Goal: Information Seeking & Learning: Find specific fact

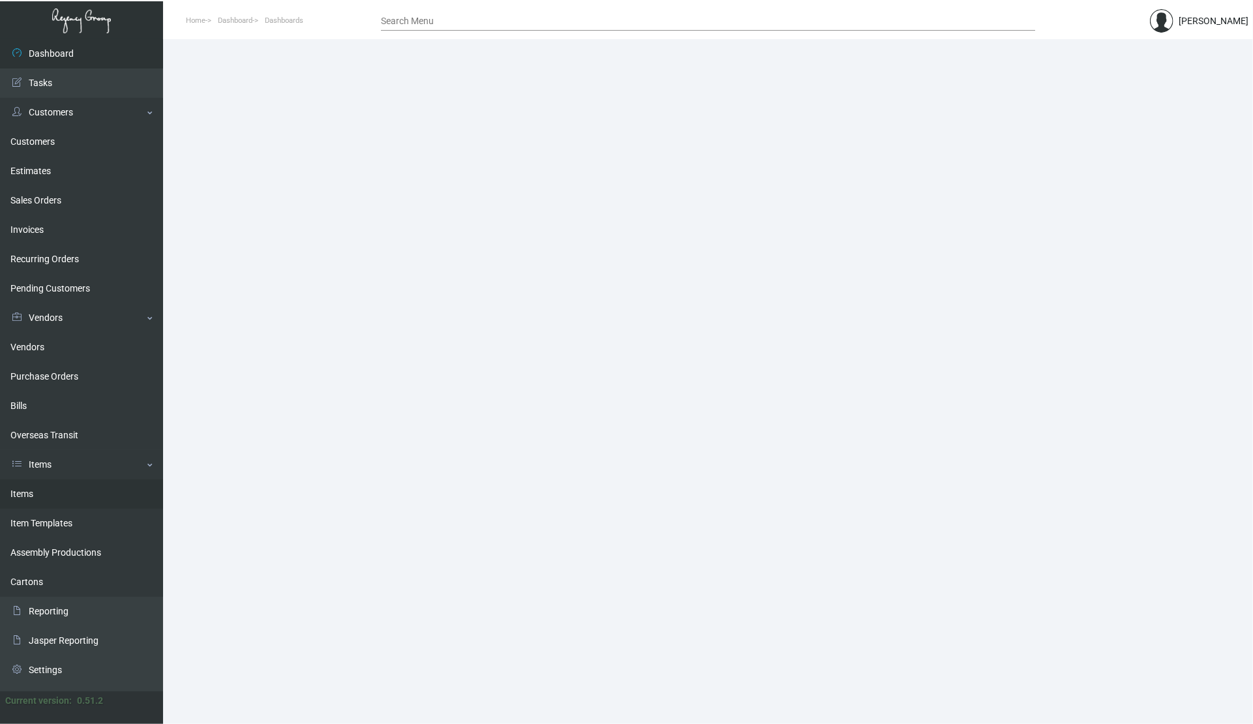
click at [37, 496] on link "Items" at bounding box center [81, 493] width 163 height 29
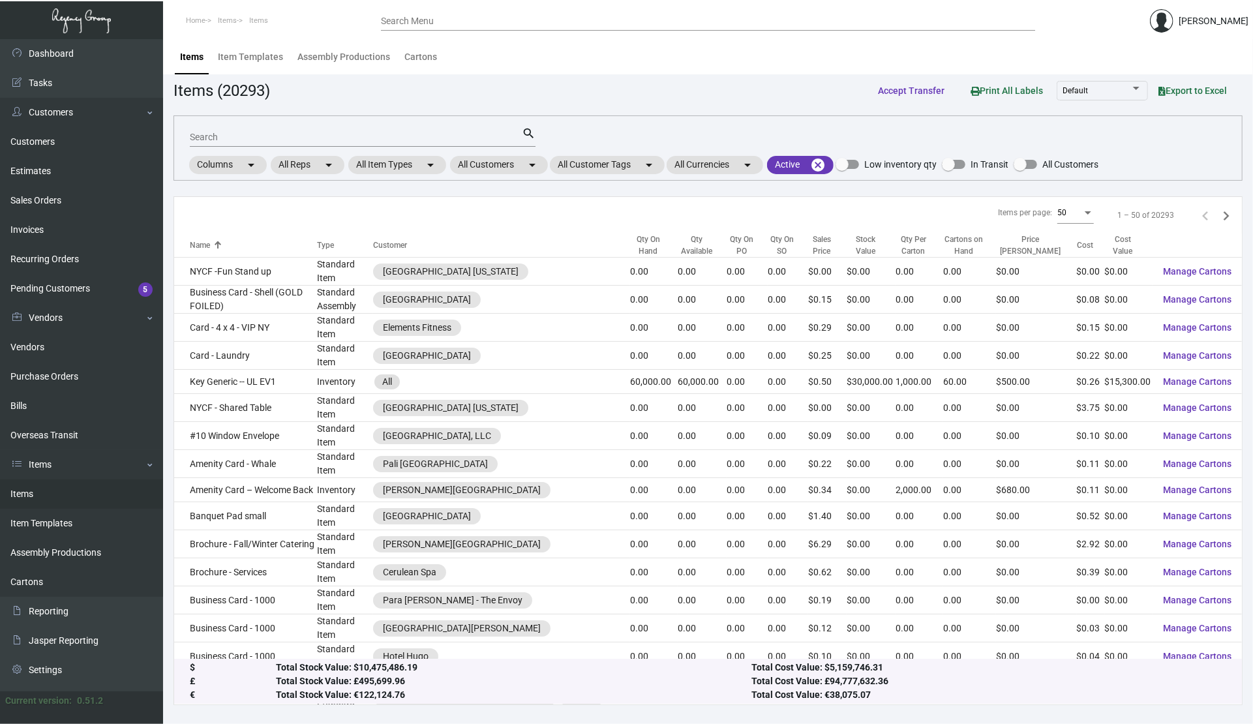
click at [421, 142] on div "Search" at bounding box center [356, 137] width 332 height 20
click at [421, 136] on input "Search" at bounding box center [356, 137] width 332 height 10
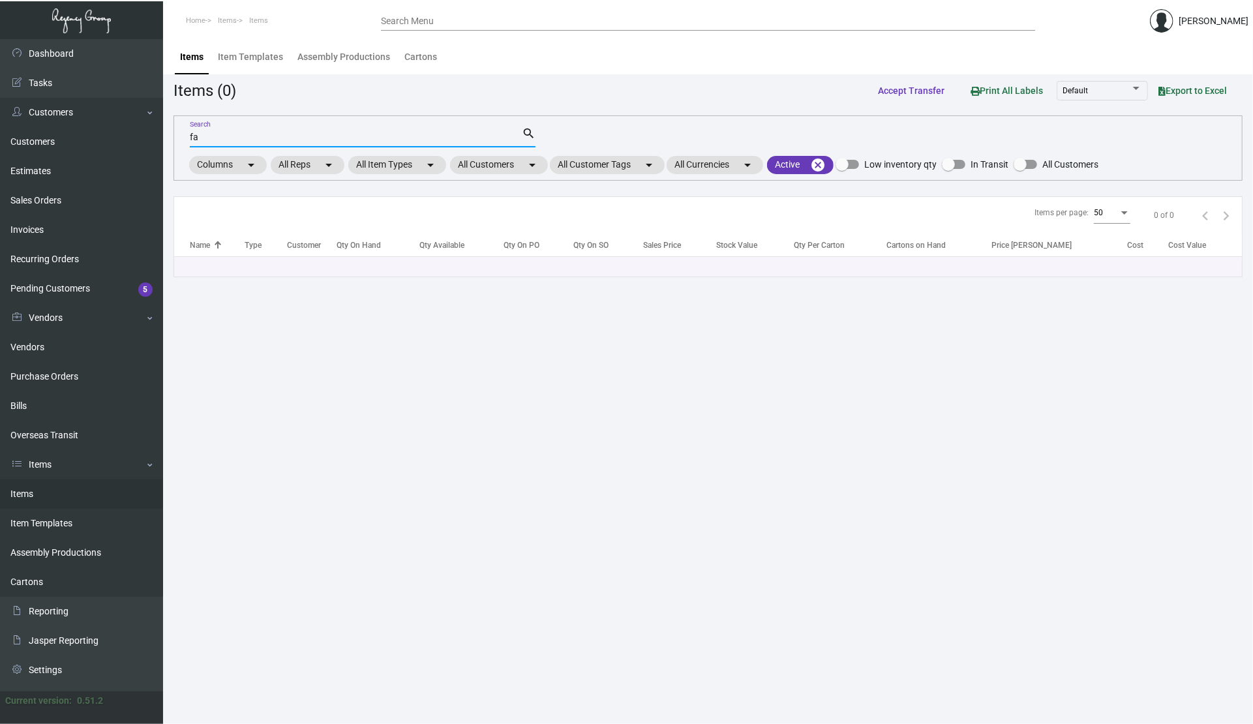
type input "f"
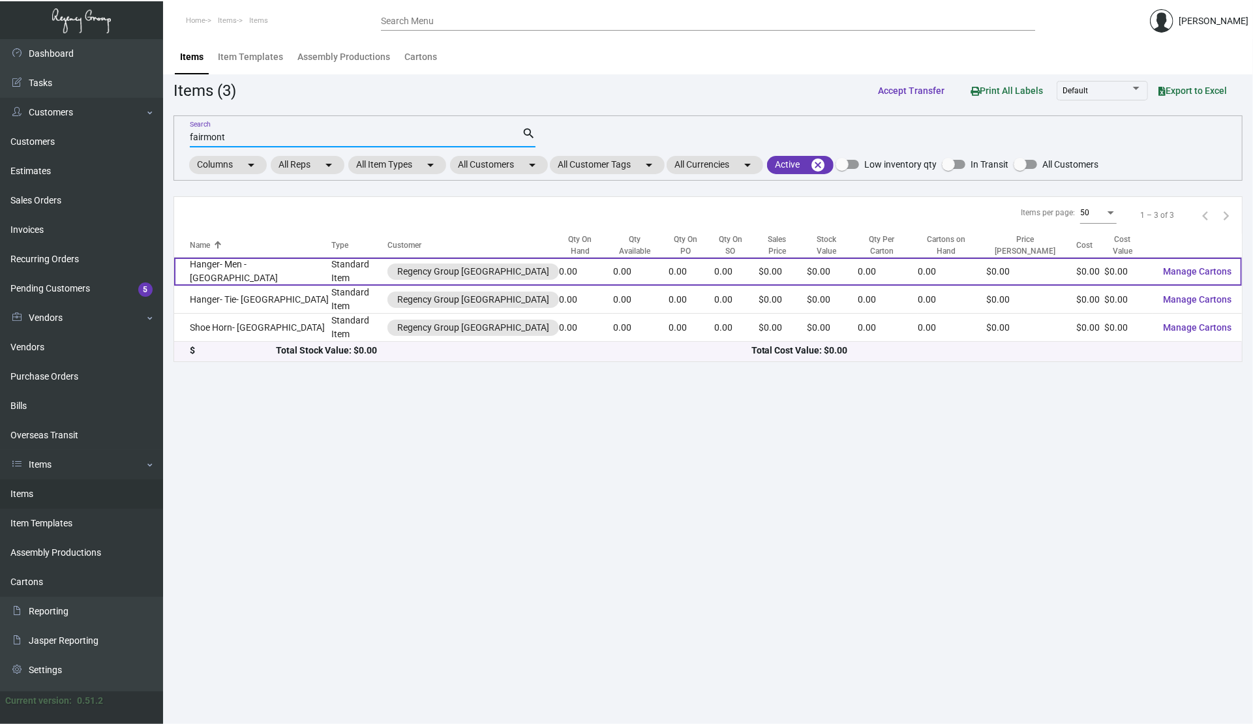
type input "fairmont"
click at [250, 264] on td "Hanger- Men - [GEOGRAPHIC_DATA]" at bounding box center [252, 272] width 157 height 28
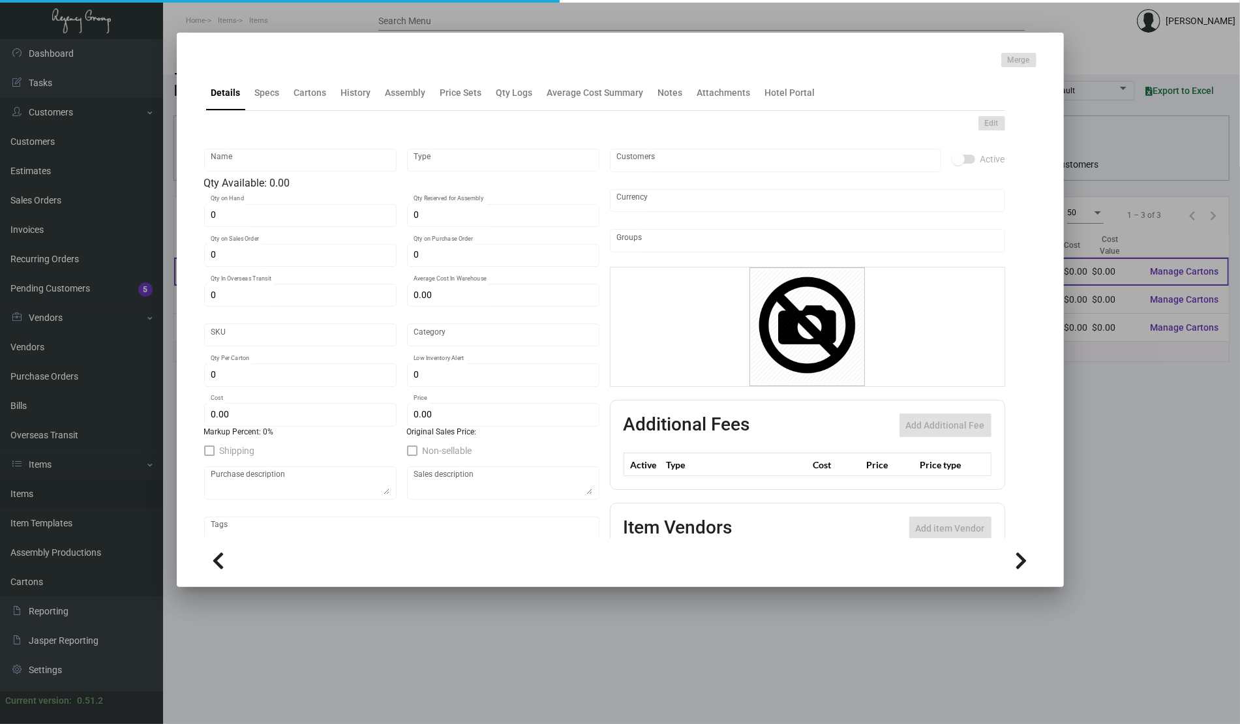
type input "Hanger- Men - [GEOGRAPHIC_DATA]"
type input "Standard Item"
type input "$ 0.00"
type input "Overseas"
type input "$ 0.00"
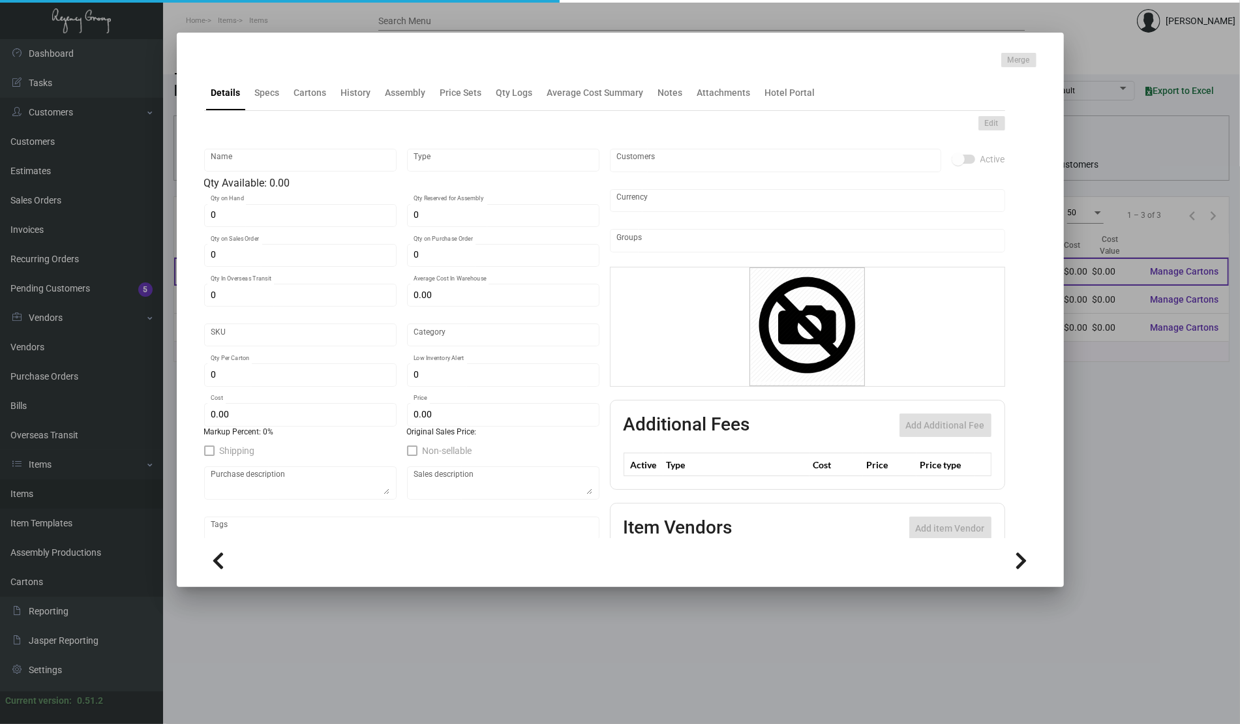
type input "$ 0.00"
checkbox input "true"
type input "United States Dollar $"
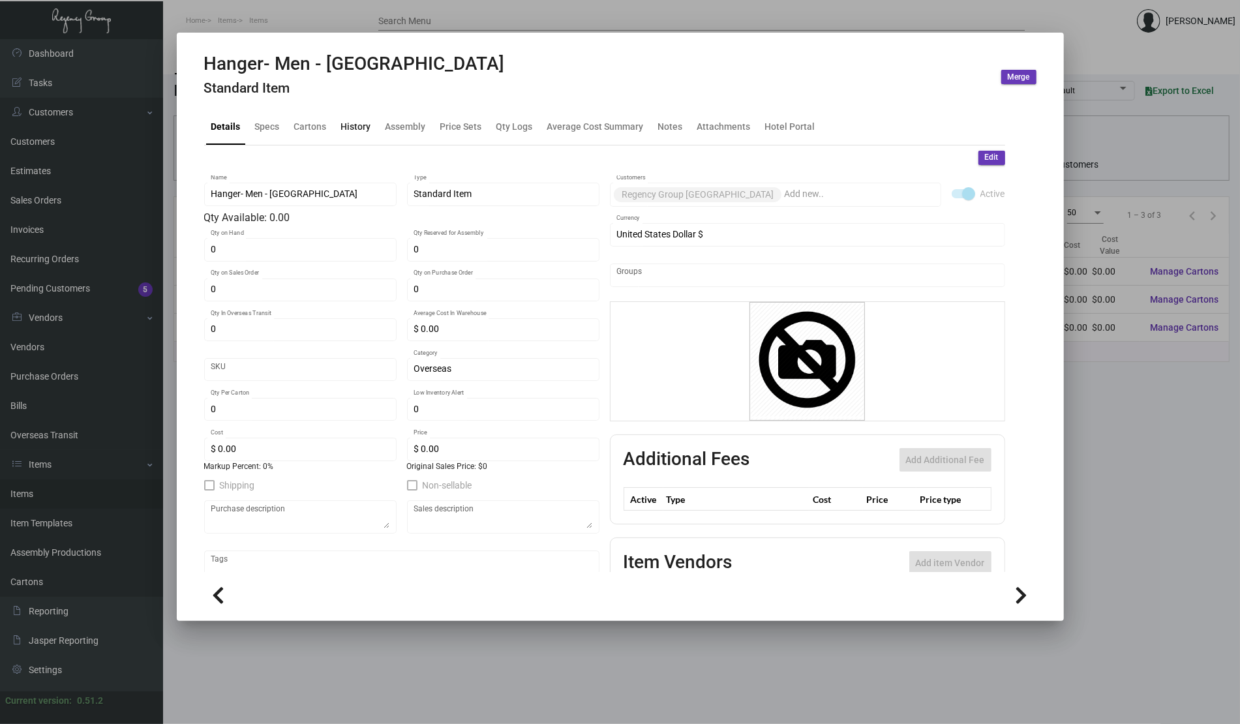
click at [348, 128] on div "History" at bounding box center [356, 127] width 30 height 14
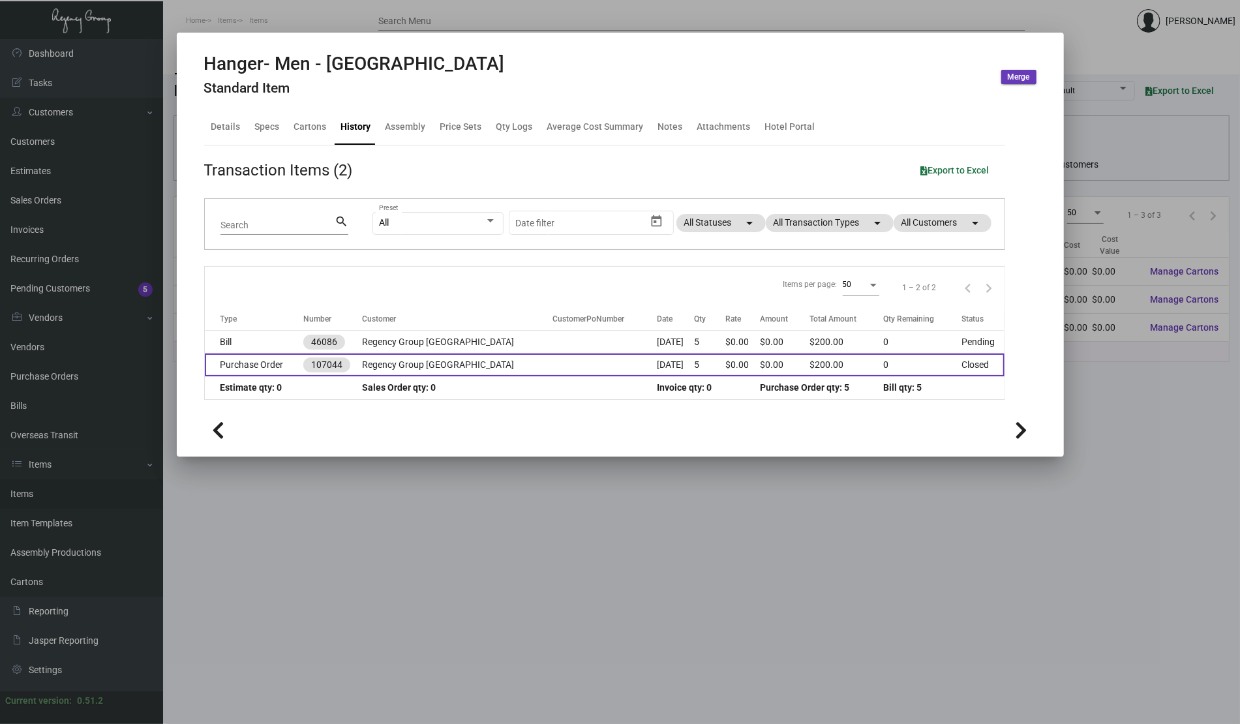
click at [553, 372] on td at bounding box center [604, 364] width 104 height 23
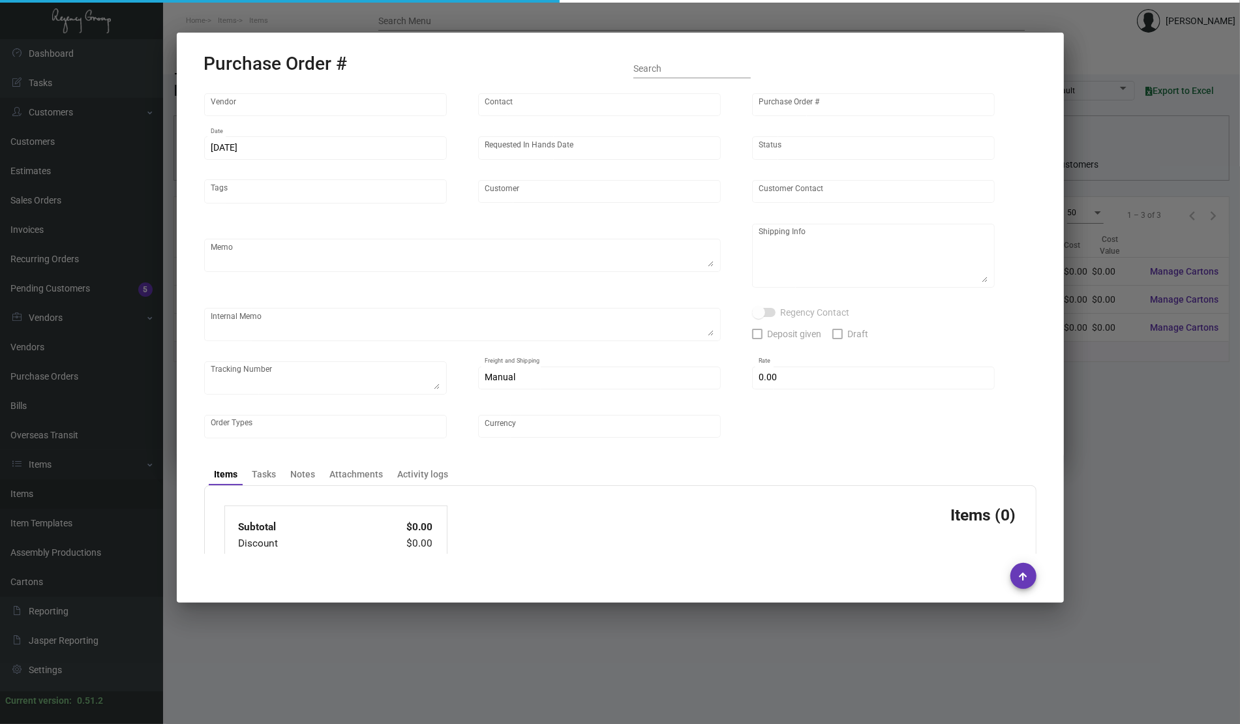
type input "SunFine Hanger Co.,Ltd."
type input "[PERSON_NAME]"
type input "107044"
type input "[DATE]"
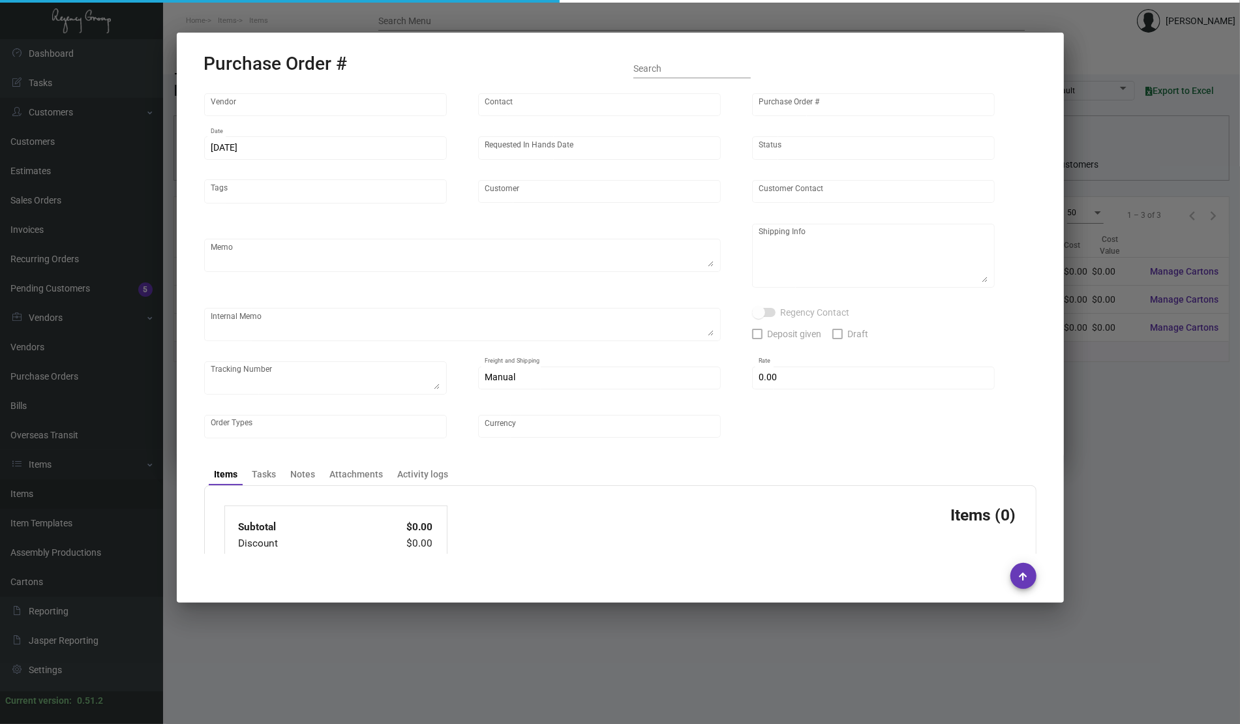
type input "Regency Group [GEOGRAPHIC_DATA]"
type input "Receiving C/O"
type textarea "Sample PO, to NY office"
type textarea "Regency Group NYC - Receiving C/O [STREET_ADDRESS][US_STATE]"
type textarea "AS ACH 09/11"
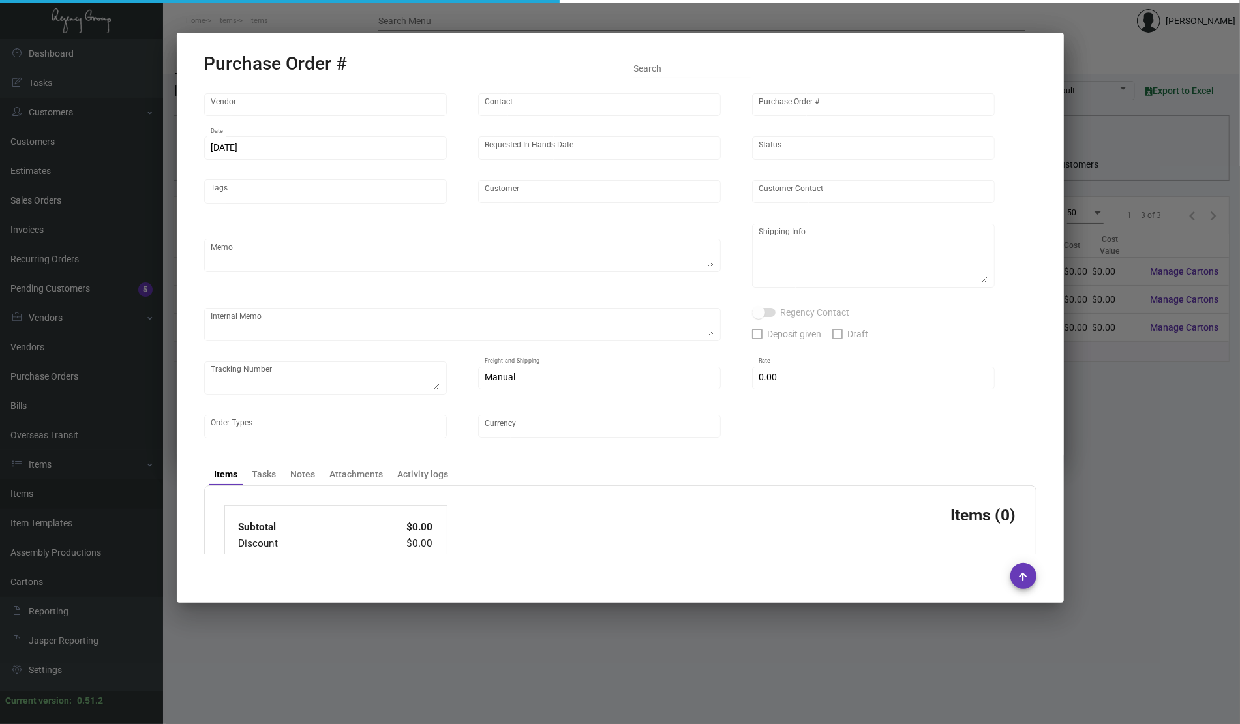
checkbox input "true"
type input "$ 0.00"
type input "United States Dollar $"
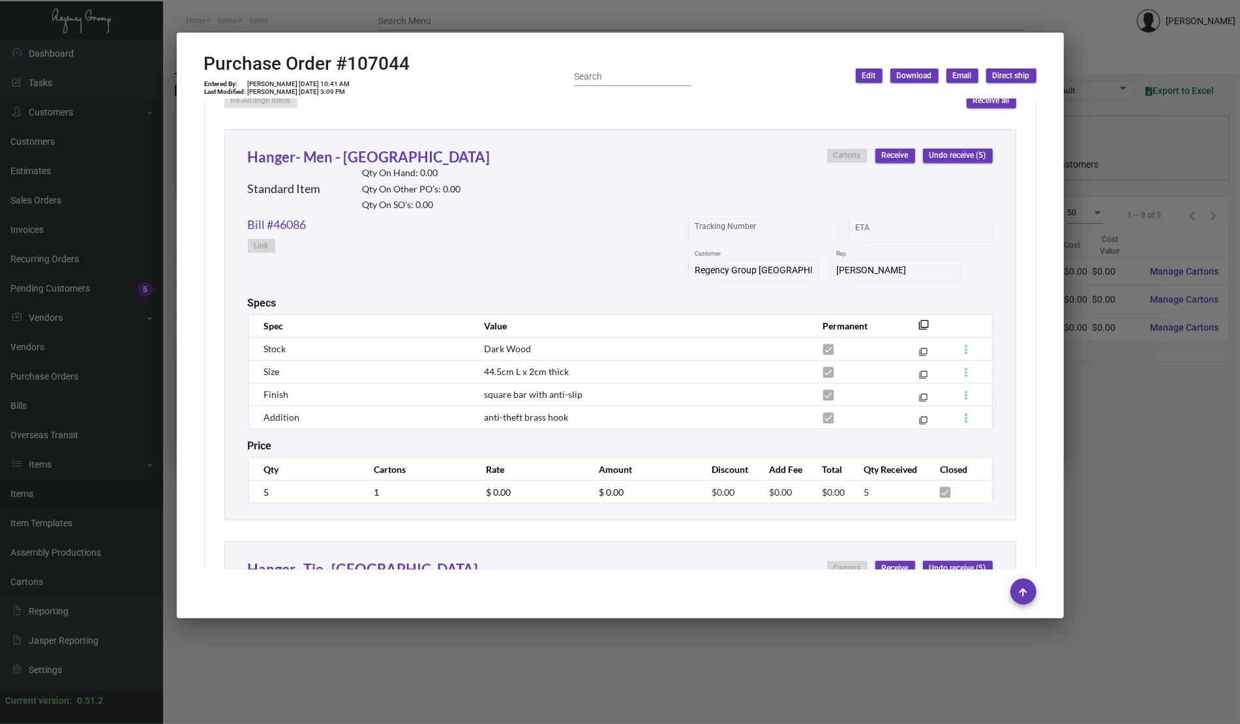
scroll to position [608, 0]
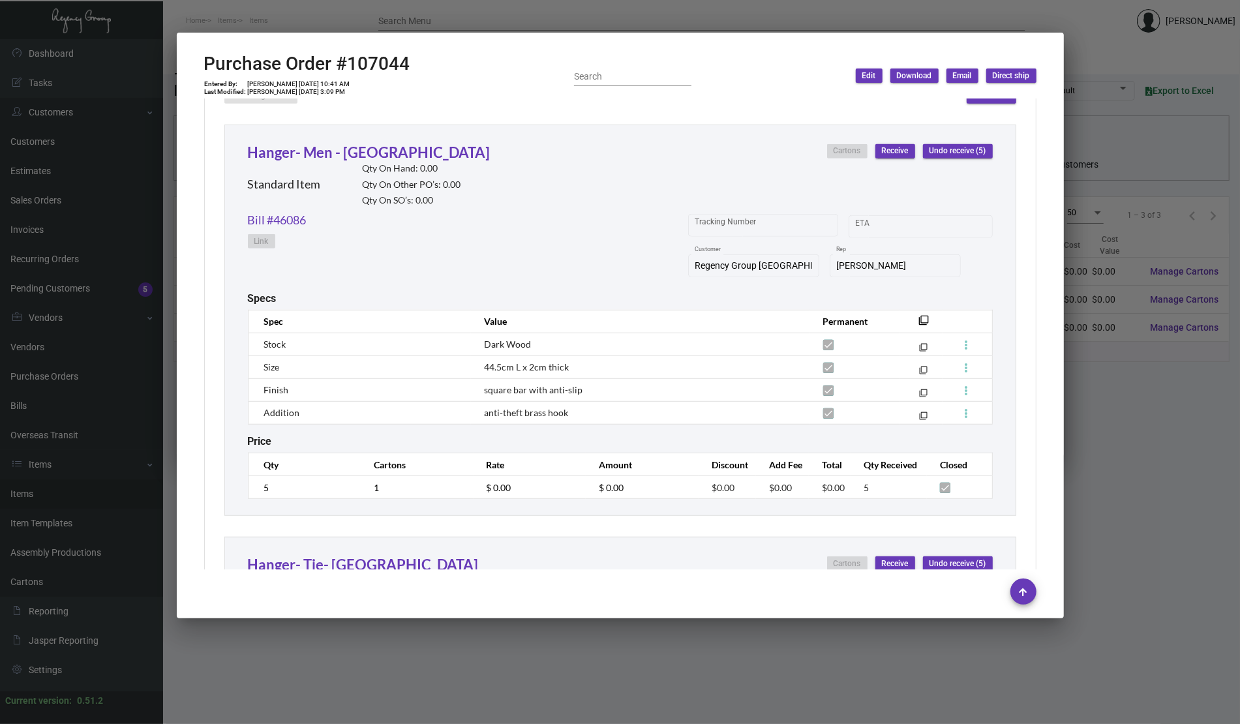
drag, startPoint x: 1175, startPoint y: 494, endPoint x: 1148, endPoint y: 494, distance: 26.7
click at [1177, 494] on div at bounding box center [620, 362] width 1240 height 724
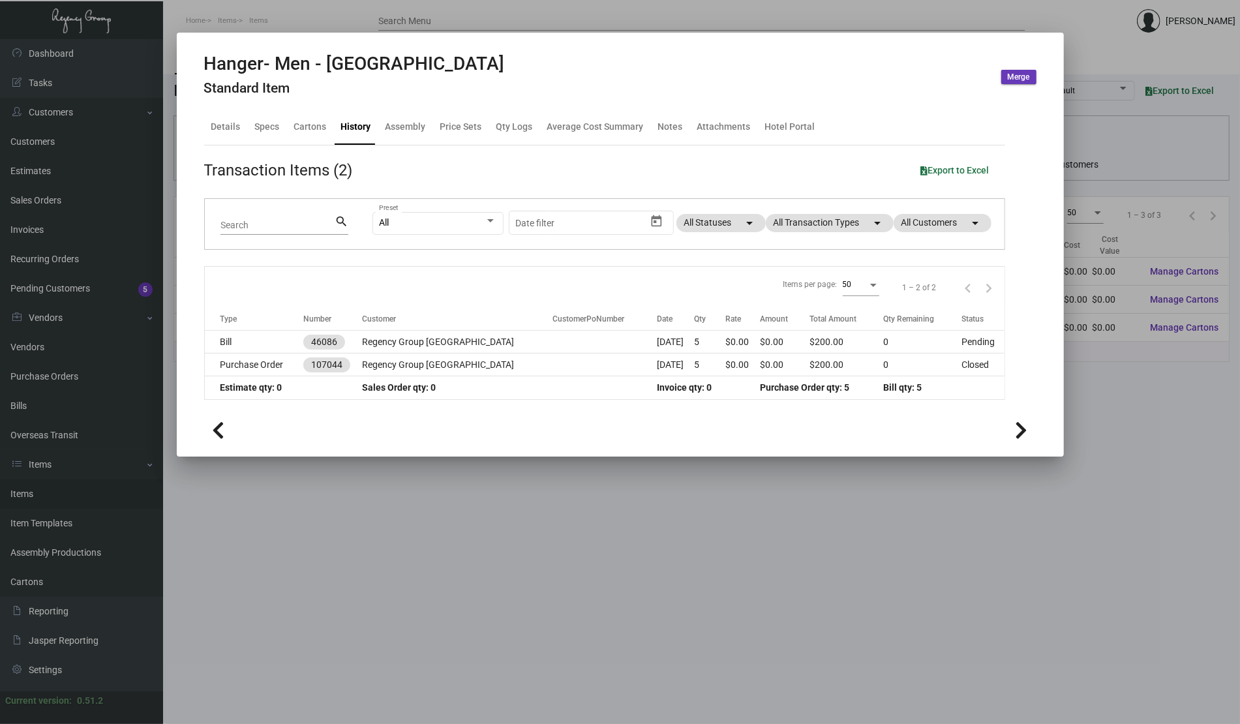
click at [1021, 425] on icon at bounding box center [1021, 431] width 12 height 20
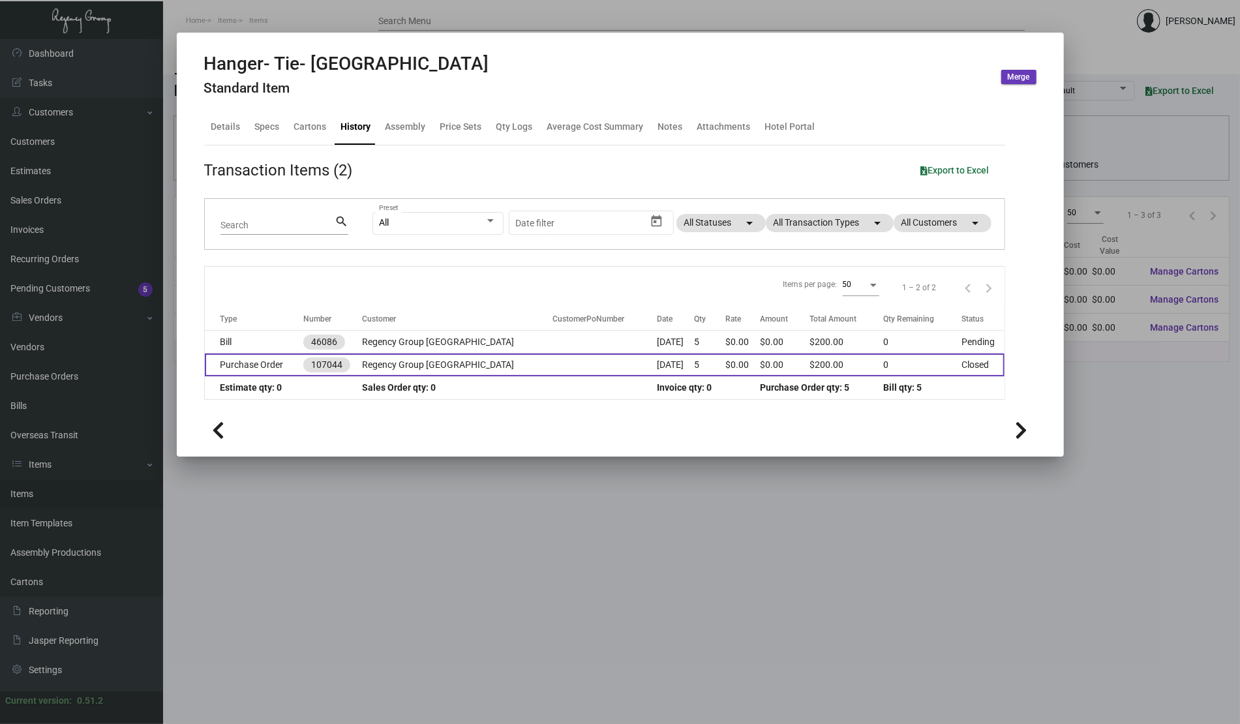
click at [412, 363] on td "Regency Group [GEOGRAPHIC_DATA]" at bounding box center [457, 364] width 190 height 23
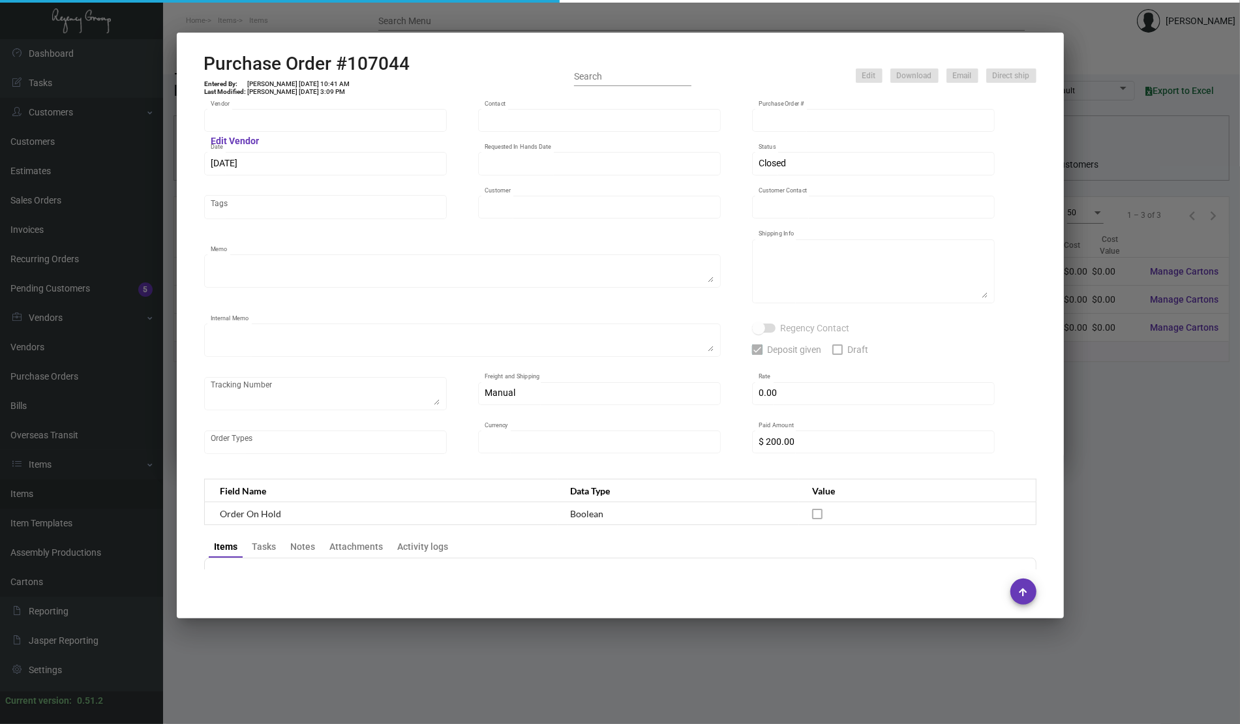
type input "SunFine Hanger Co.,Ltd."
type input "[PERSON_NAME]"
type input "107044"
type input "[DATE]"
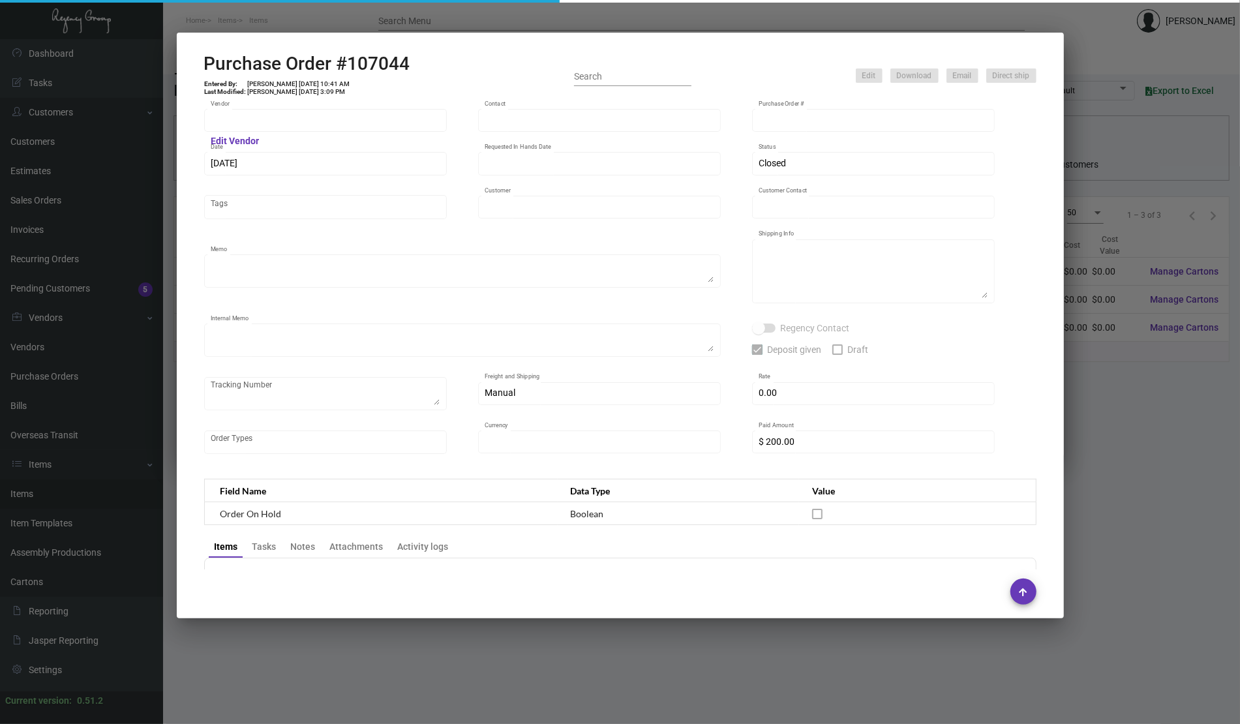
type input "Regency Group [GEOGRAPHIC_DATA]"
type input "Receiving C/O"
type textarea "Sample PO, to NY office"
type textarea "Regency Group NYC - Receiving C/O [STREET_ADDRESS][US_STATE]"
type textarea "AS ACH 09/11"
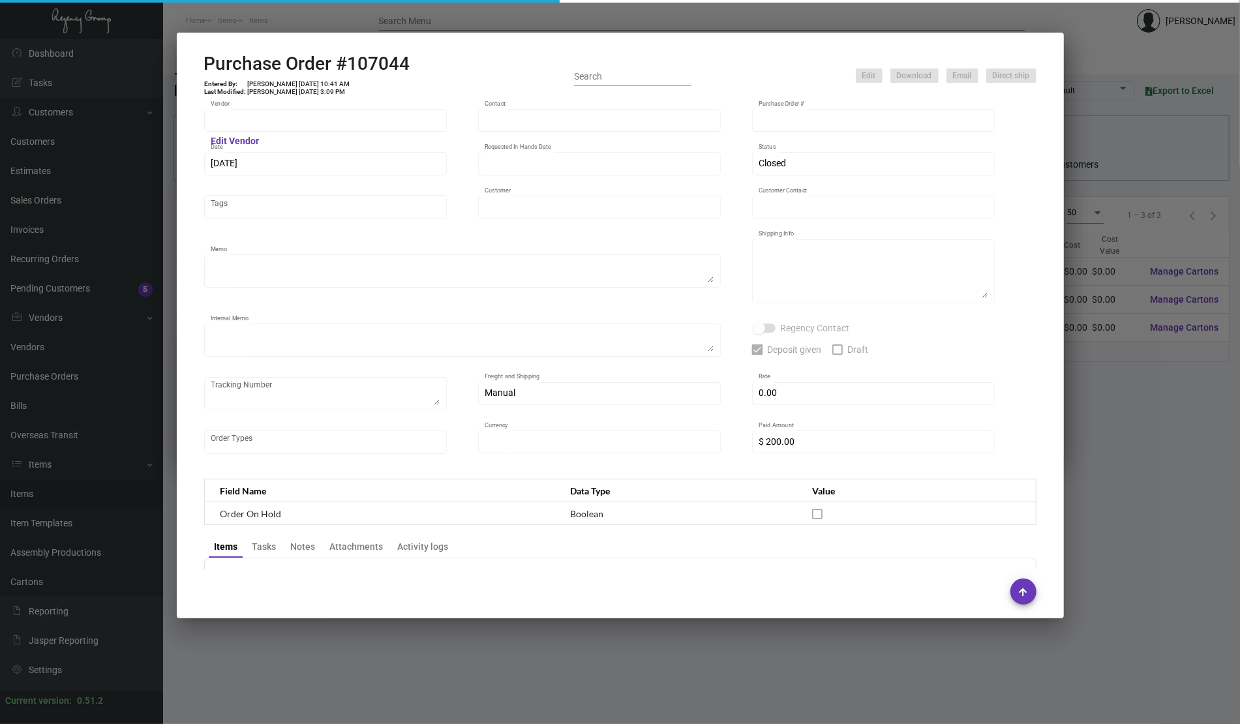
checkbox input "true"
type input "$ 0.00"
type input "United States Dollar $"
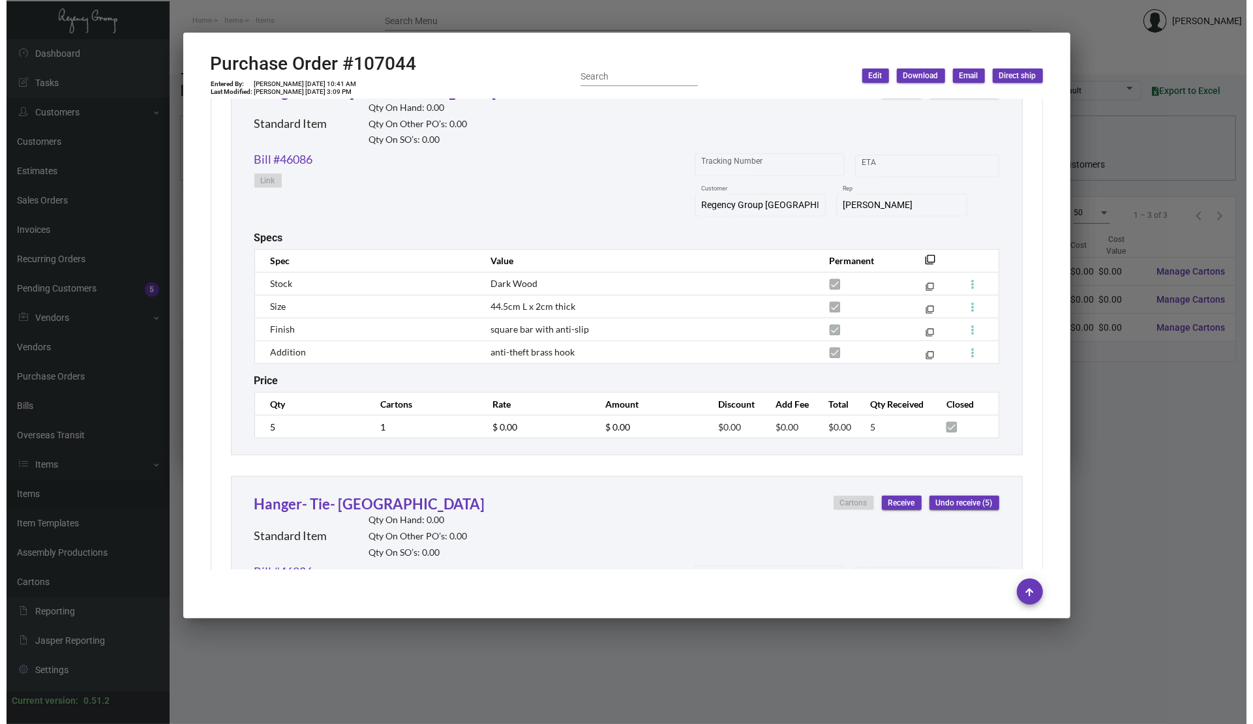
scroll to position [695, 0]
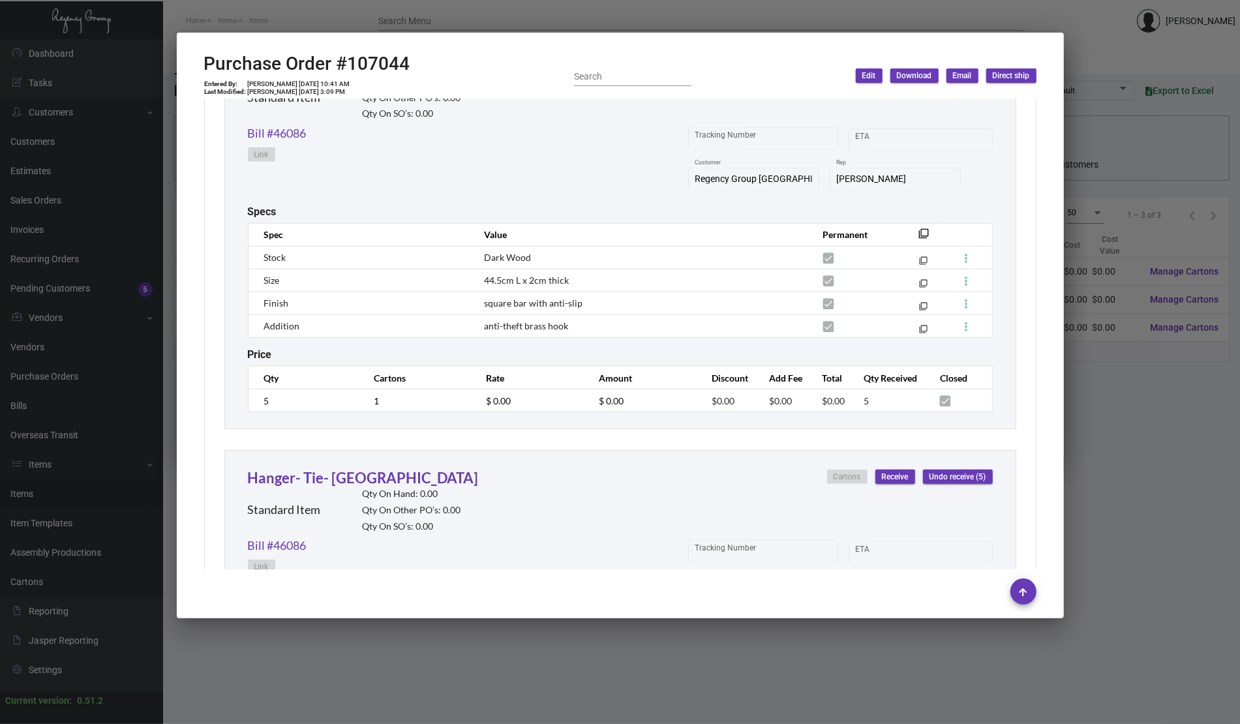
click at [1143, 517] on div at bounding box center [620, 362] width 1240 height 724
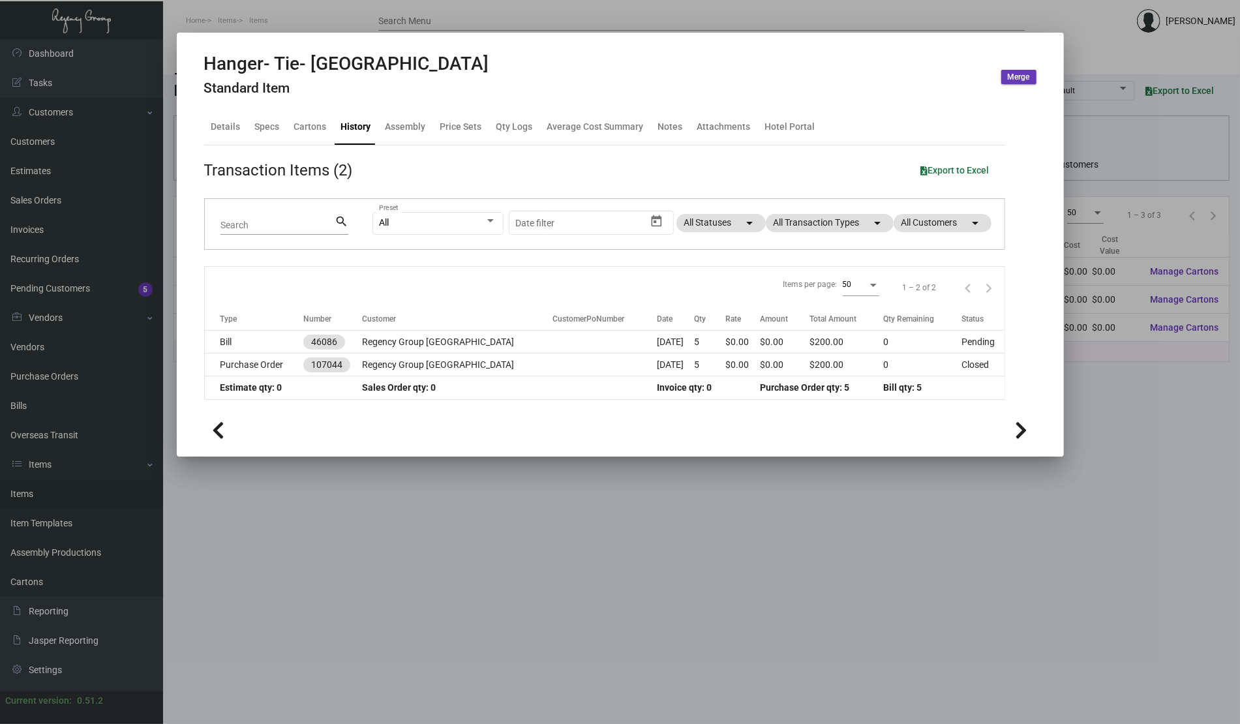
click at [1016, 429] on icon at bounding box center [1021, 431] width 12 height 20
click at [801, 643] on div at bounding box center [620, 362] width 1240 height 724
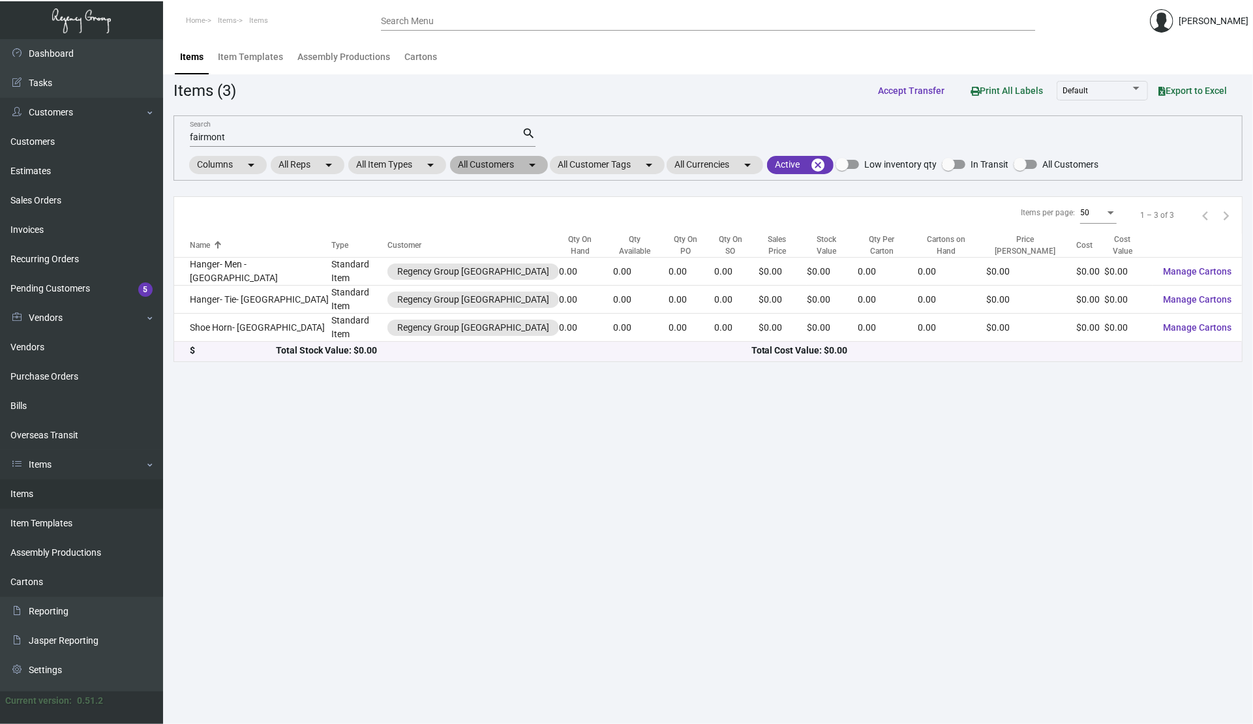
click at [486, 168] on mat-chip "All Customers arrow_drop_down" at bounding box center [499, 165] width 98 height 18
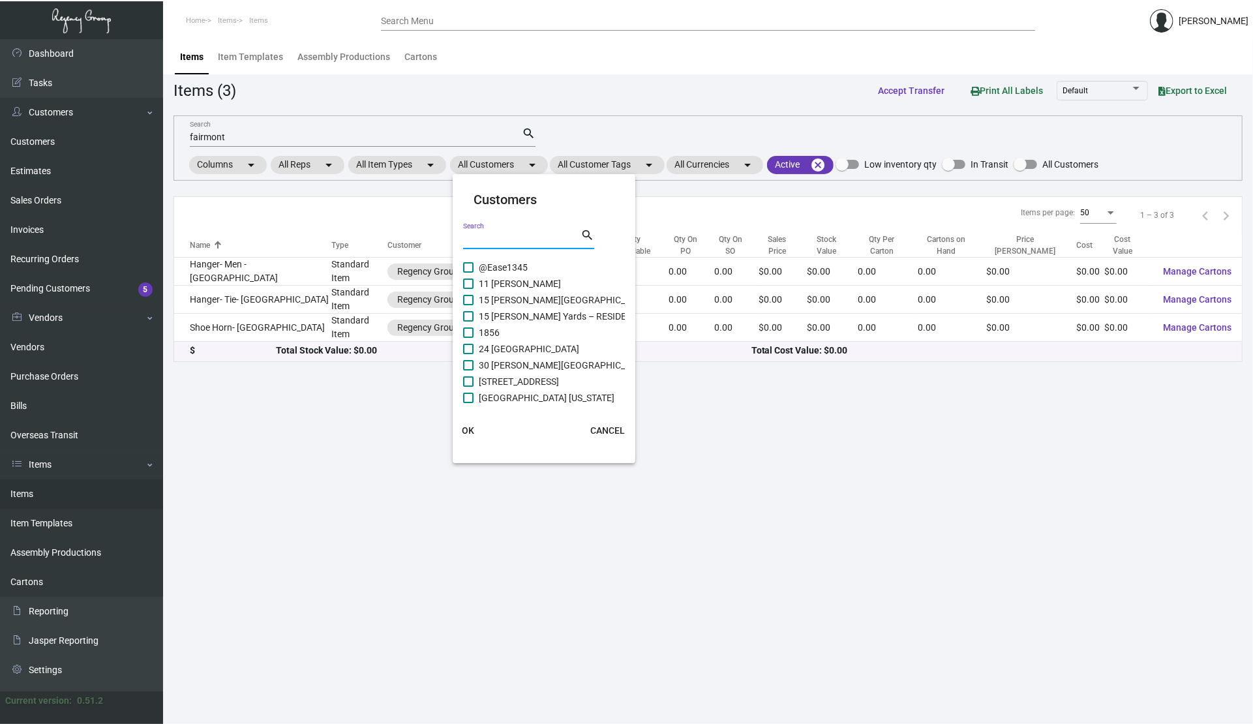
click at [504, 240] on input "Search" at bounding box center [521, 239] width 117 height 10
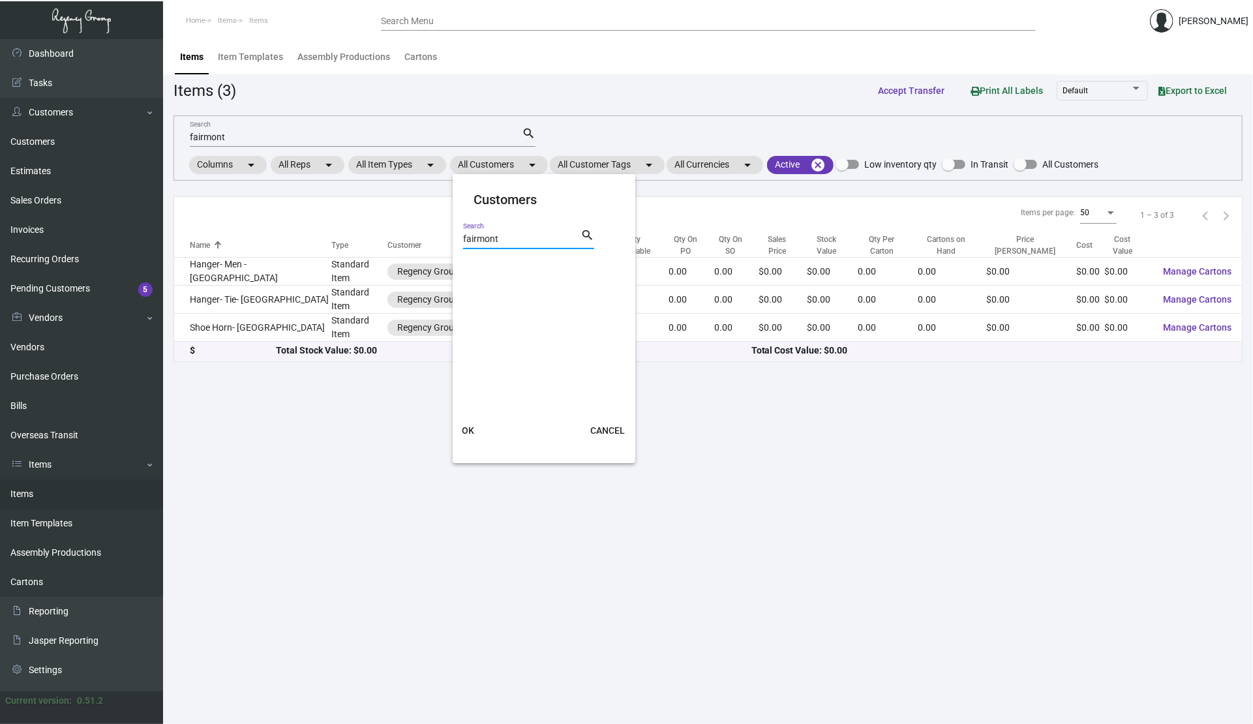
type input "fairmont"
click at [535, 318] on cdk-virtual-scroll-viewport at bounding box center [544, 331] width 163 height 143
click at [527, 369] on cdk-virtual-scroll-viewport at bounding box center [544, 331] width 163 height 143
click at [512, 380] on cdk-virtual-scroll-viewport at bounding box center [544, 331] width 163 height 143
click at [612, 425] on span "CANCEL" at bounding box center [607, 430] width 35 height 10
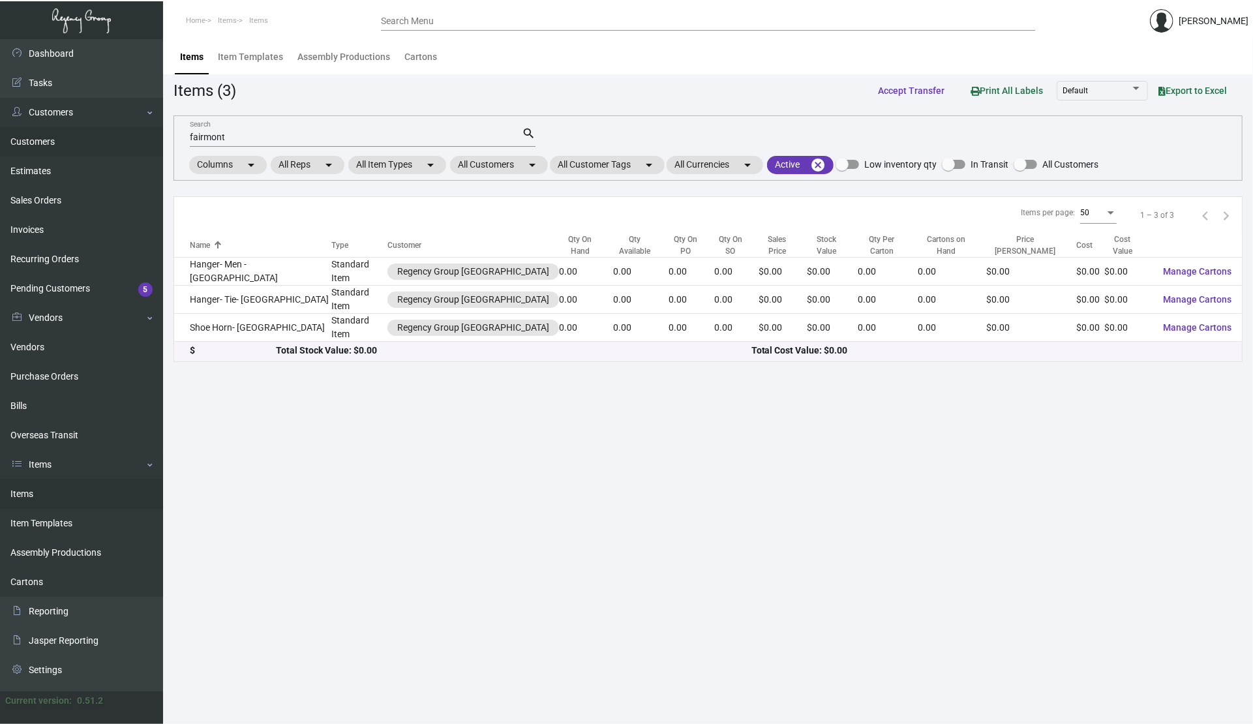
click at [87, 136] on link "Customers" at bounding box center [81, 141] width 163 height 29
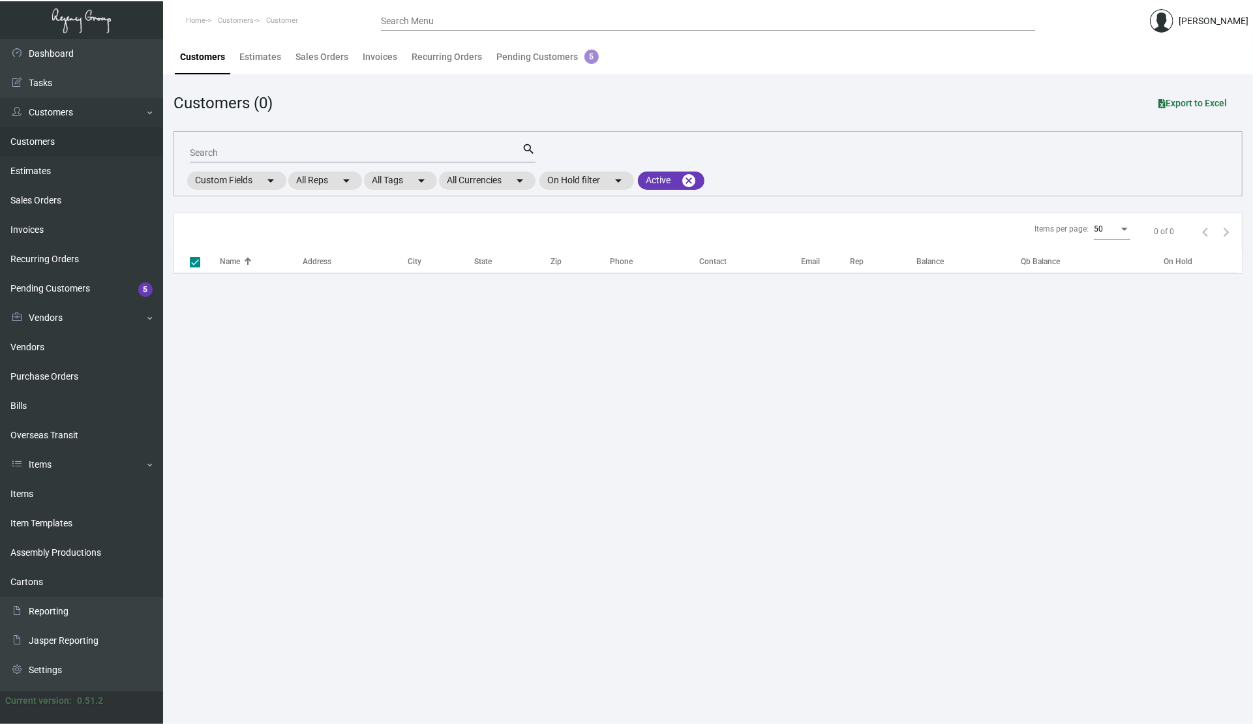
checkbox input "false"
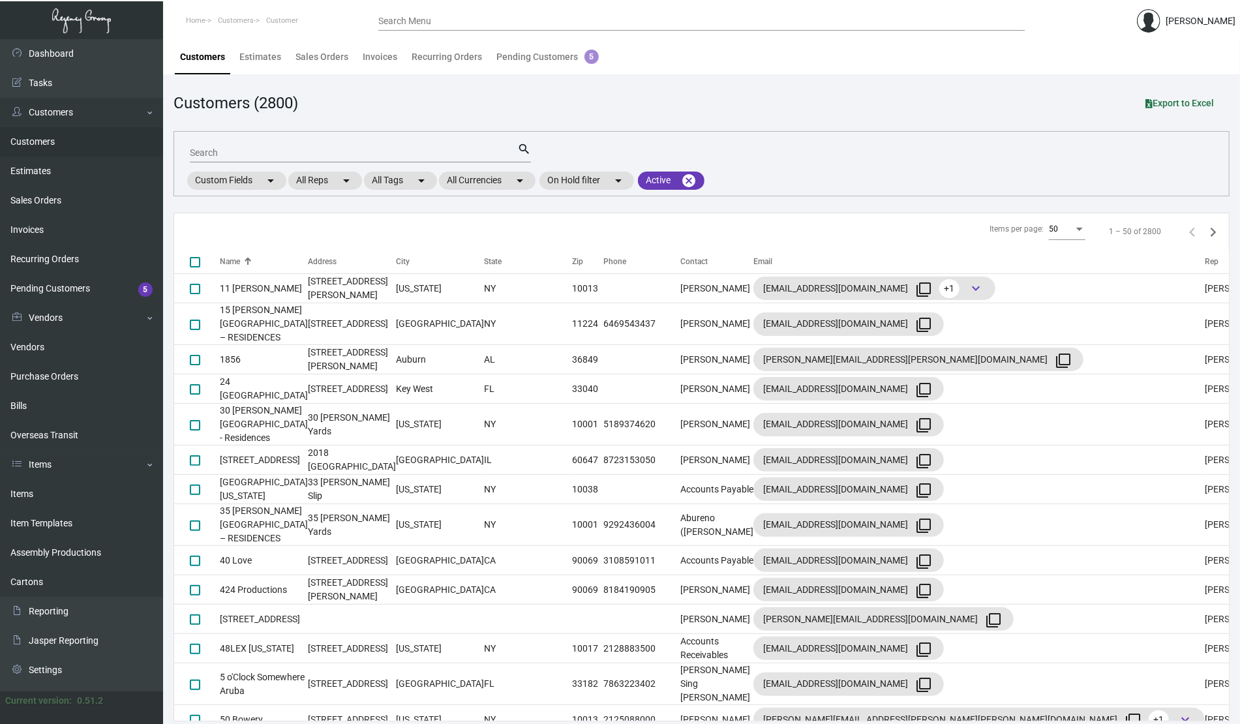
click at [340, 154] on input "Search" at bounding box center [353, 153] width 327 height 10
type input "fairmont"
checkbox input "true"
